Goal: Task Accomplishment & Management: Use online tool/utility

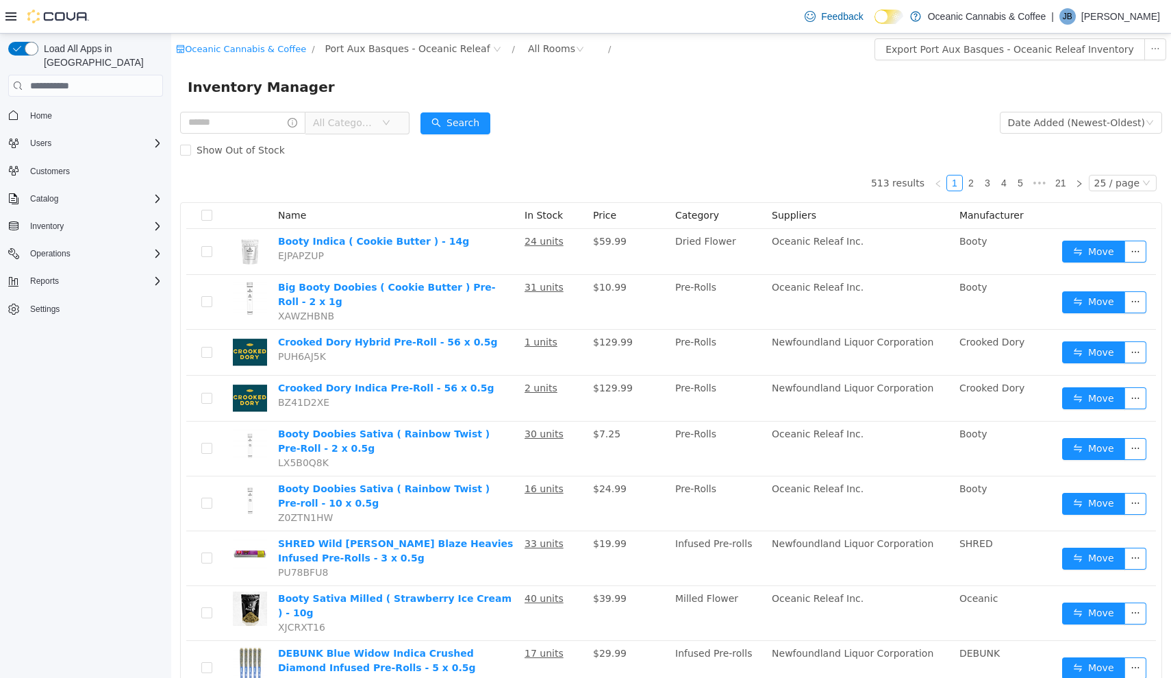
click at [134, 677] on div "Load All Apps in [GEOGRAPHIC_DATA] Home Users Customers Catalog Inventory Opera…" at bounding box center [85, 359] width 171 height 650
click at [268, 122] on input "text" at bounding box center [242, 123] width 125 height 22
type input "*******"
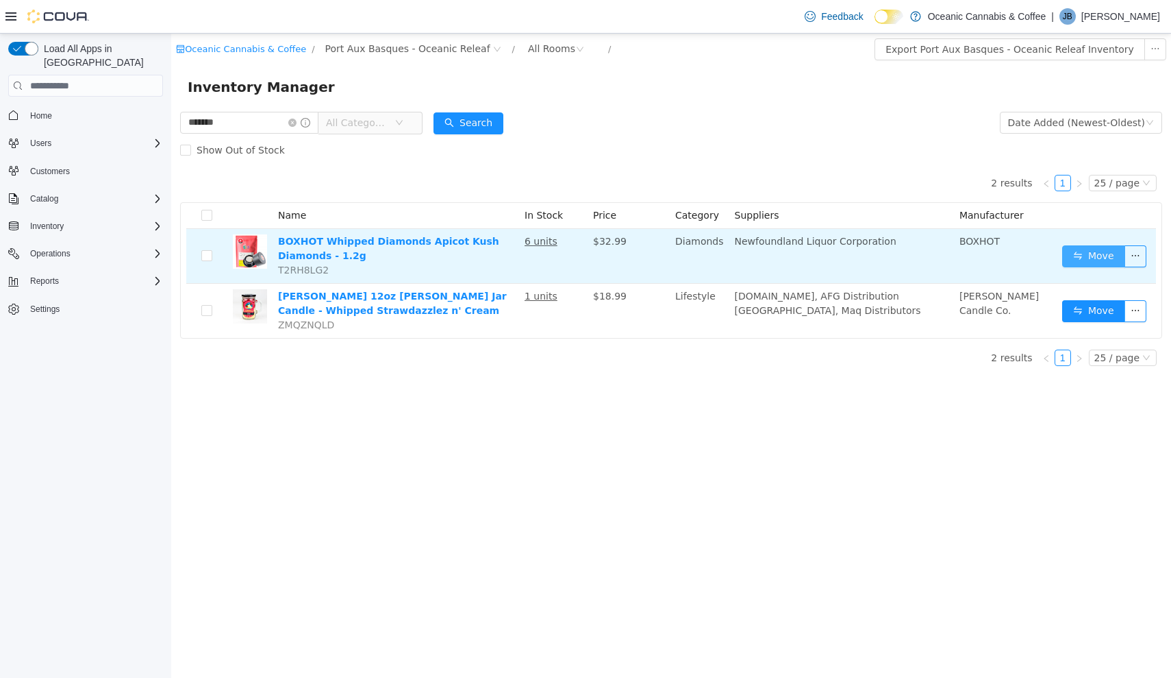
click at [1102, 258] on button "Move" at bounding box center [1094, 256] width 63 height 22
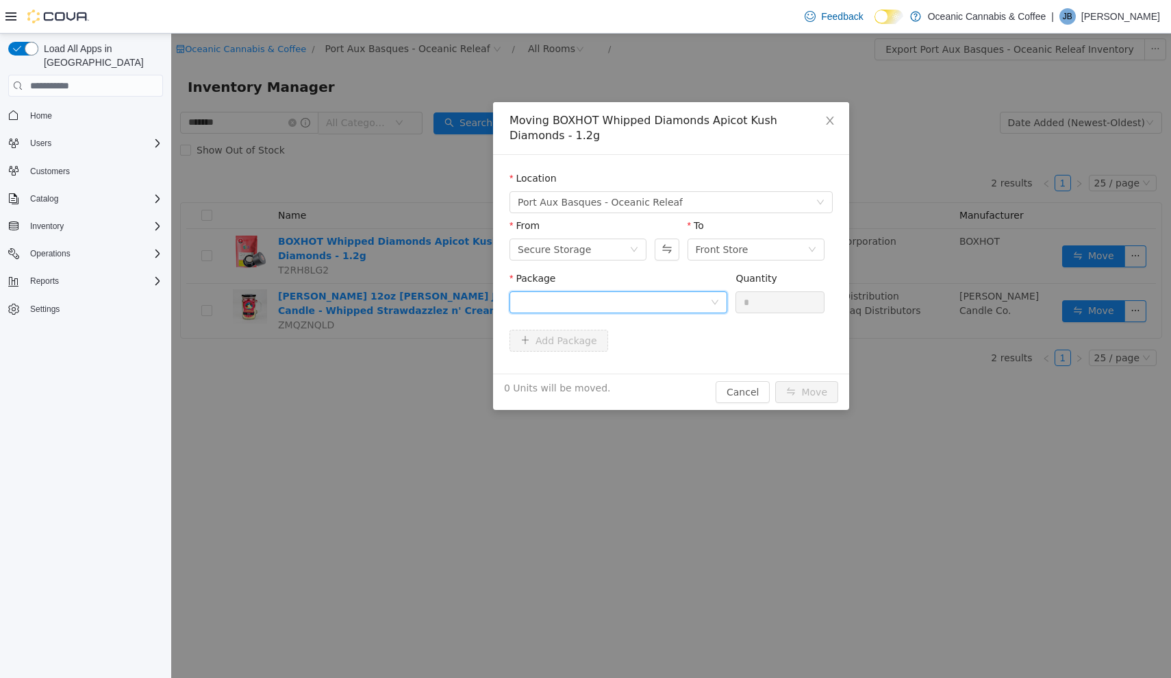
click at [646, 303] on div at bounding box center [614, 302] width 192 height 21
click at [636, 362] on li "ME250008744 Quantity : 6 Units" at bounding box center [619, 358] width 218 height 37
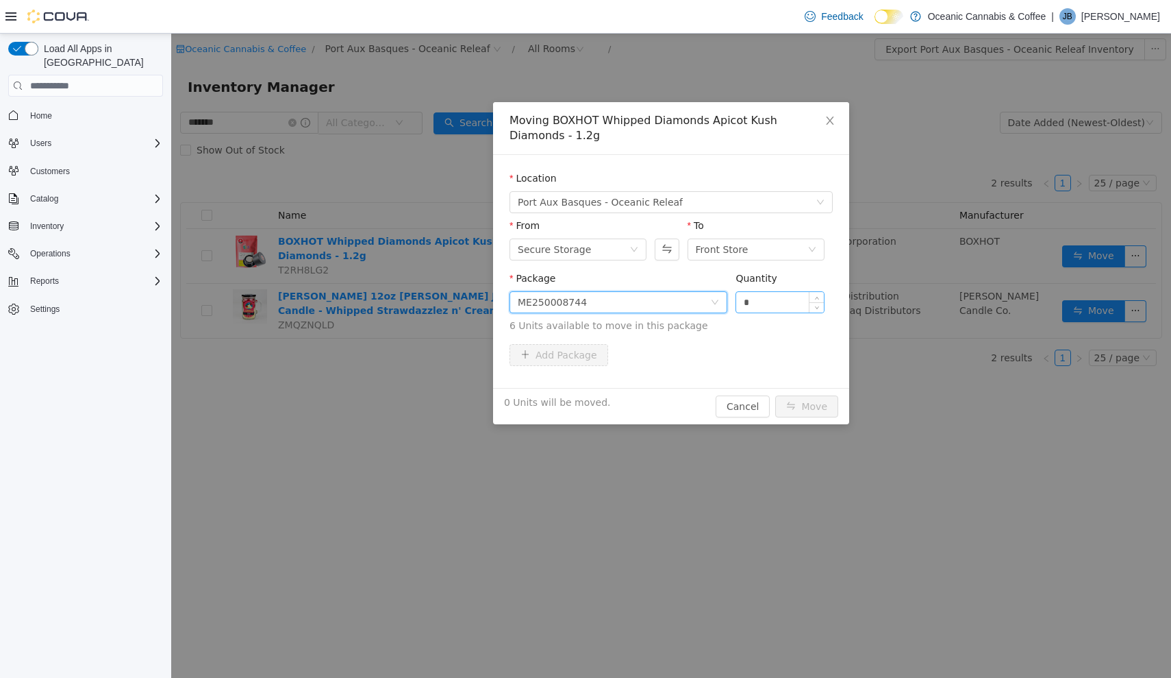
click at [798, 308] on input "*" at bounding box center [780, 302] width 88 height 21
click at [808, 406] on button "Move" at bounding box center [806, 406] width 63 height 22
type input "*"
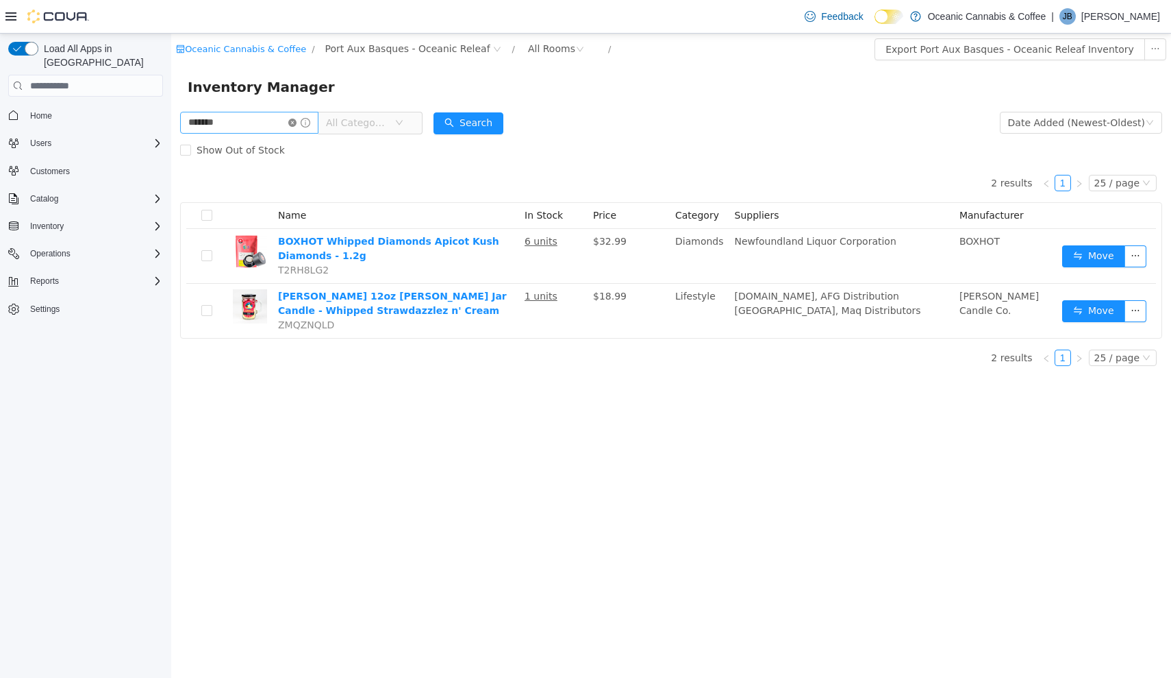
click at [297, 121] on icon "icon: close-circle" at bounding box center [292, 123] width 8 height 8
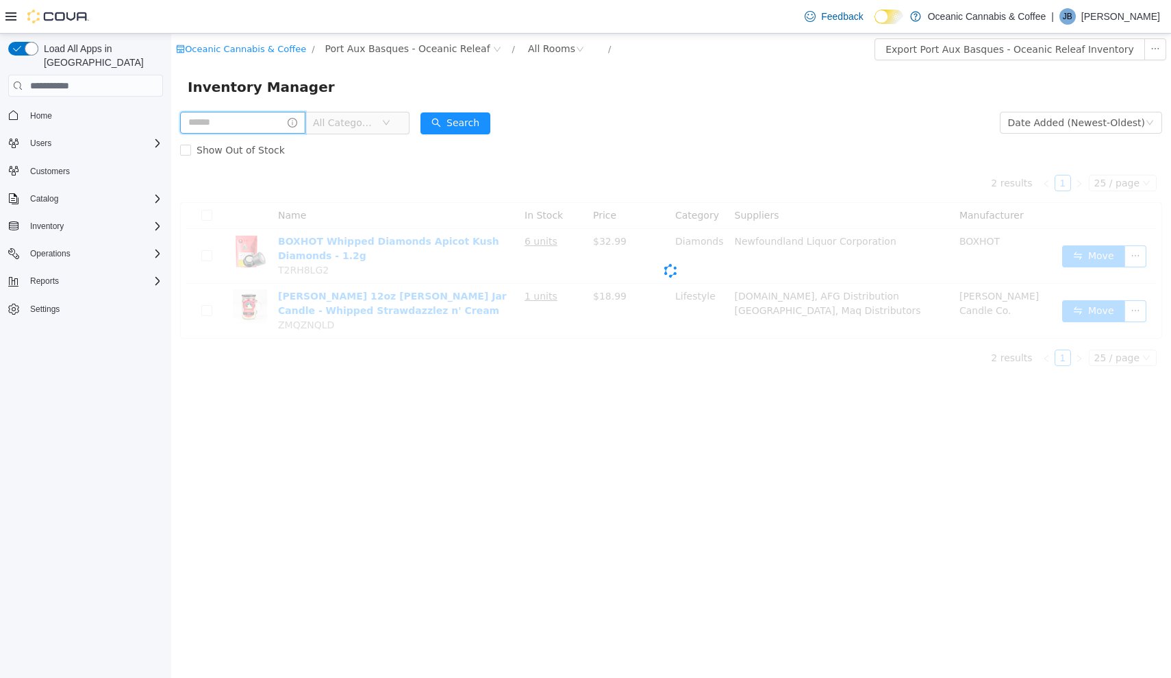
click at [300, 121] on input "text" at bounding box center [242, 123] width 125 height 22
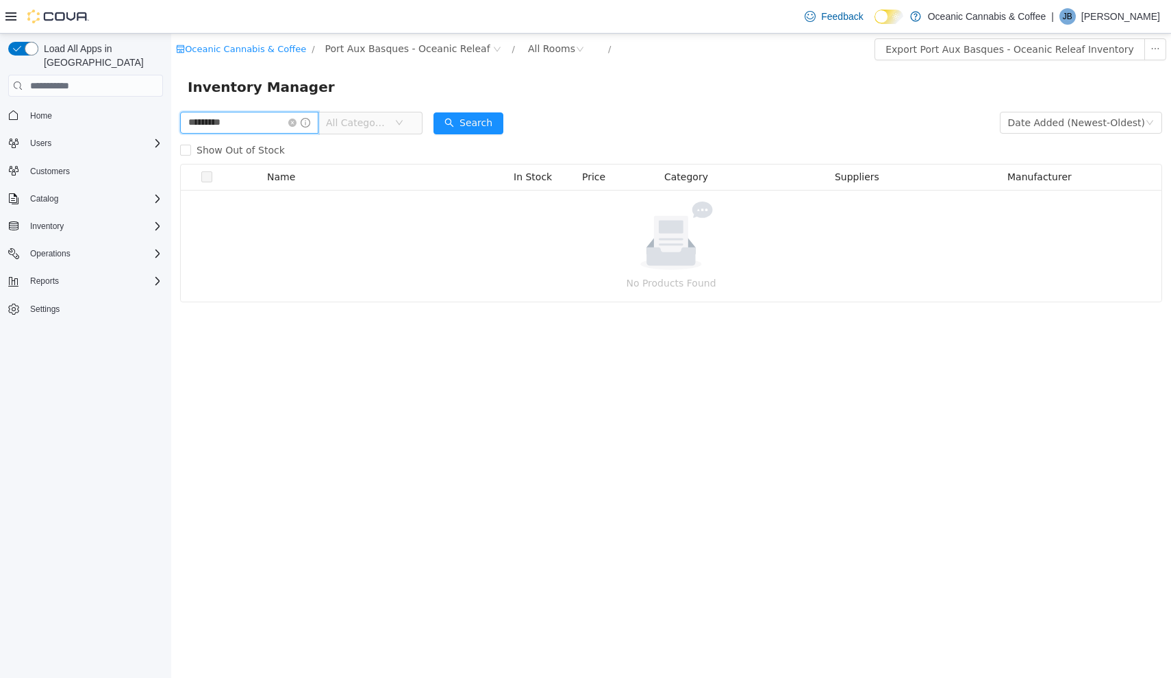
type input "*********"
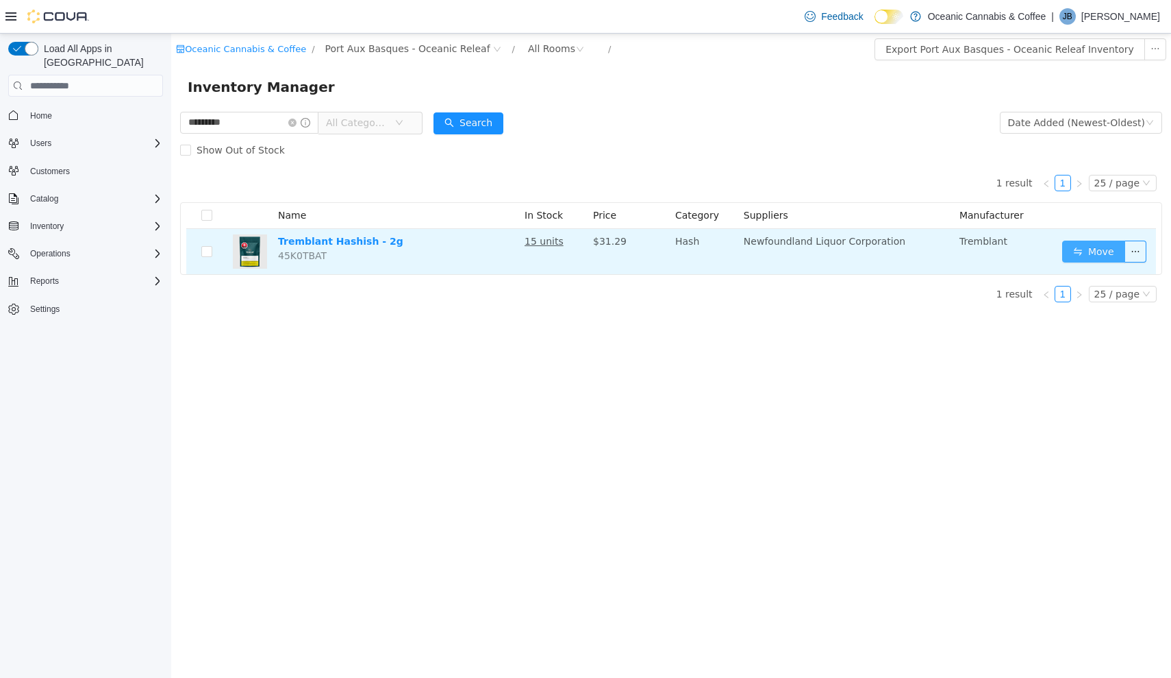
click at [1080, 246] on button "Move" at bounding box center [1094, 251] width 63 height 22
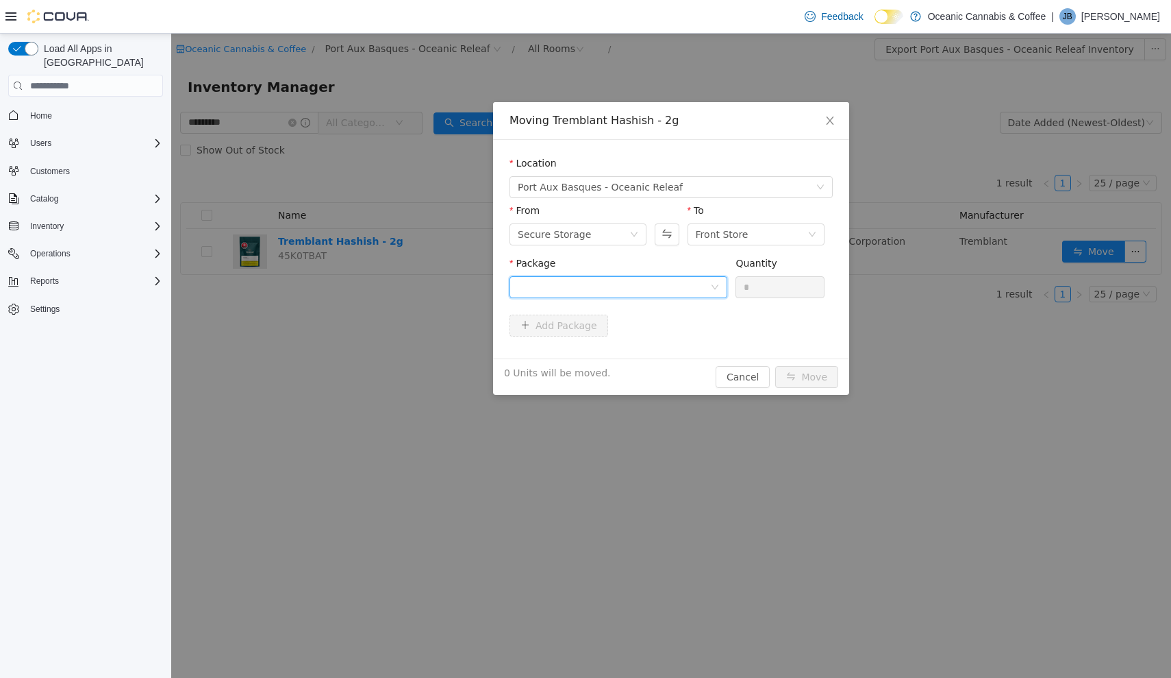
click at [676, 281] on div at bounding box center [614, 287] width 192 height 21
click at [671, 343] on li "13281250517 Quantity : 12 Units" at bounding box center [619, 343] width 218 height 37
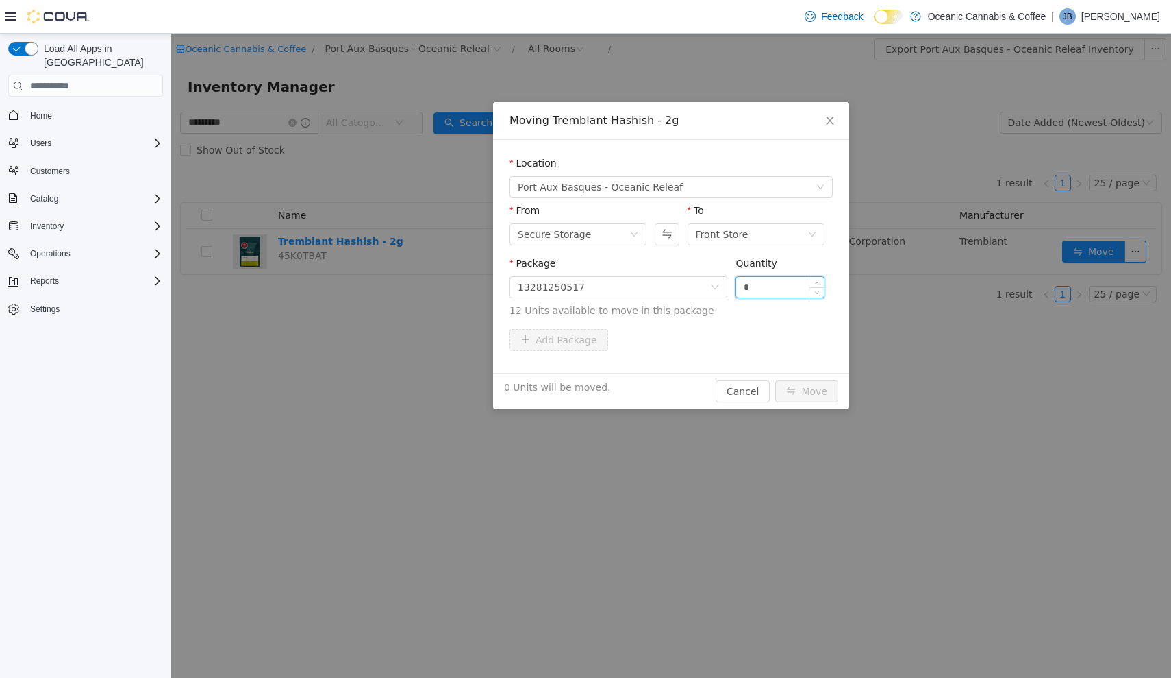
click at [788, 293] on input "*" at bounding box center [780, 287] width 88 height 21
type input "**"
click at [808, 391] on button "Move" at bounding box center [806, 391] width 63 height 22
